Goal: Information Seeking & Learning: Learn about a topic

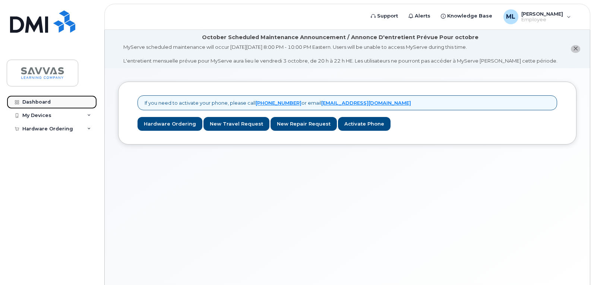
click at [44, 99] on div "Dashboard" at bounding box center [36, 102] width 28 height 6
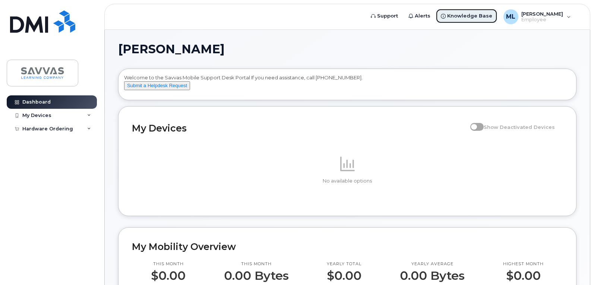
click at [484, 15] on span "Knowledge Base" at bounding box center [469, 15] width 45 height 7
